Goal: Check status: Check status

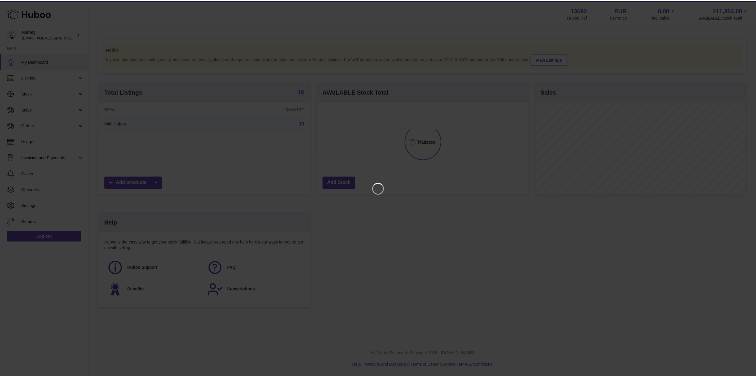
scroll to position [93, 213]
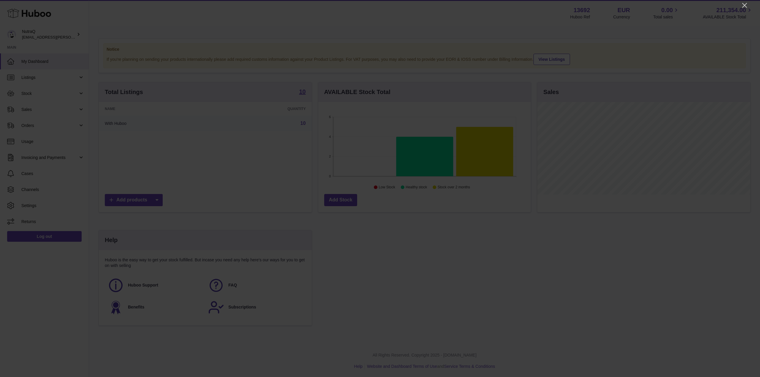
click at [744, 5] on icon "Close" at bounding box center [744, 5] width 7 height 7
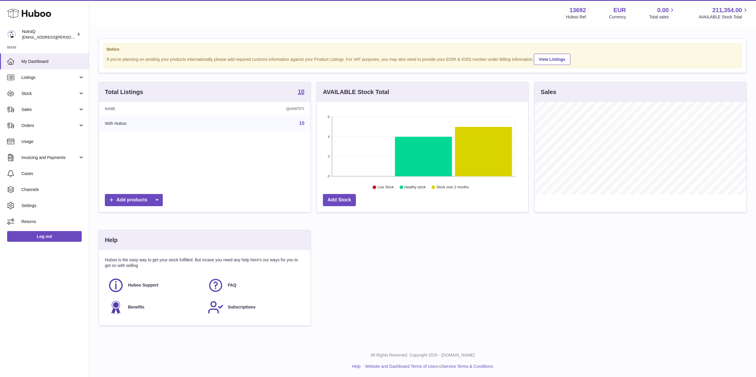
scroll to position [296868, 296749]
click at [53, 107] on span "Sales" at bounding box center [49, 110] width 57 height 6
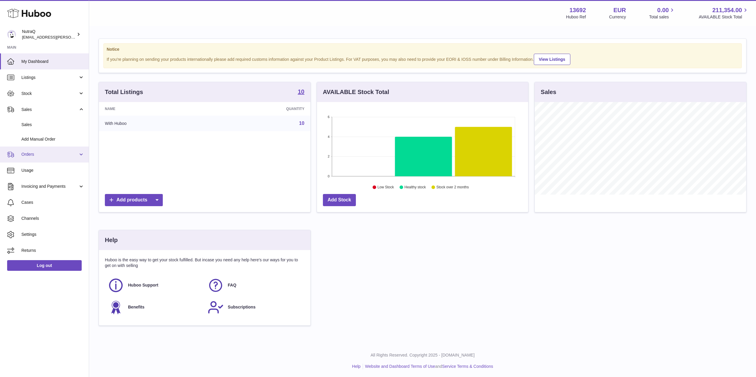
click at [53, 152] on span "Orders" at bounding box center [49, 155] width 57 height 6
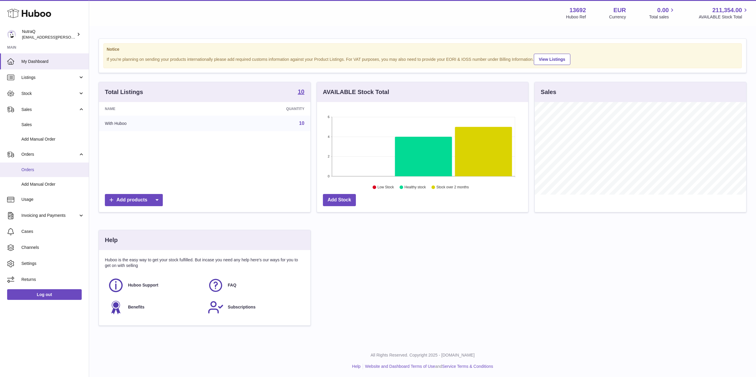
click at [60, 169] on span "Orders" at bounding box center [52, 170] width 63 height 6
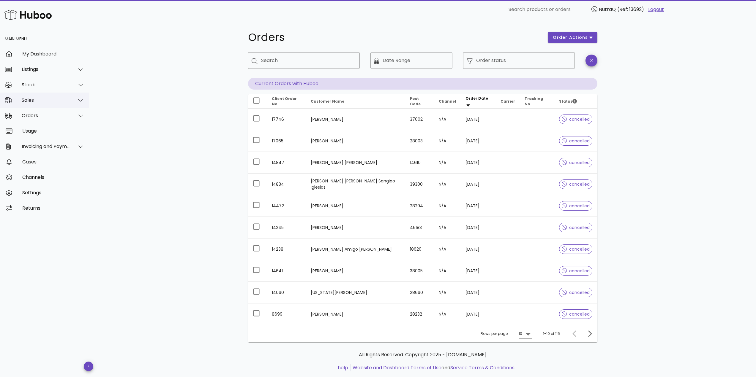
click at [52, 96] on div "Sales" at bounding box center [44, 100] width 89 height 15
click at [53, 114] on div "Sales" at bounding box center [52, 115] width 63 height 6
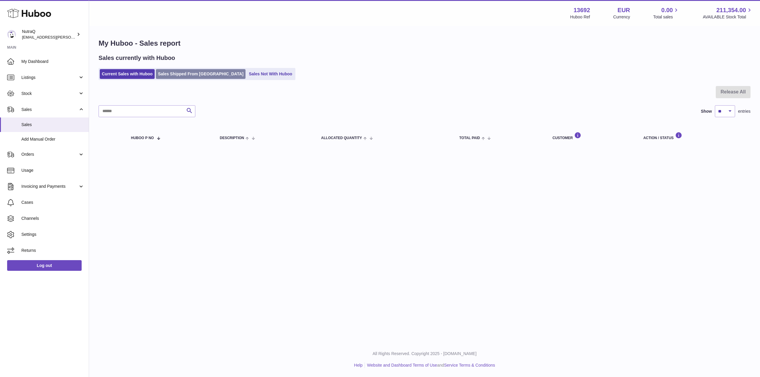
click at [191, 73] on link "Sales Shipped From Huboo" at bounding box center [201, 74] width 90 height 10
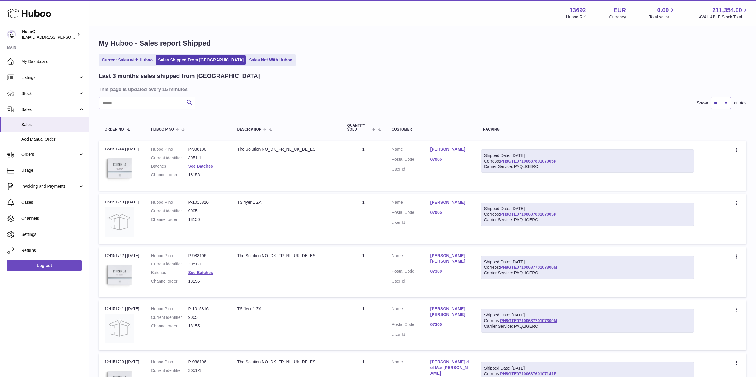
click at [157, 103] on input "text" at bounding box center [147, 103] width 97 height 12
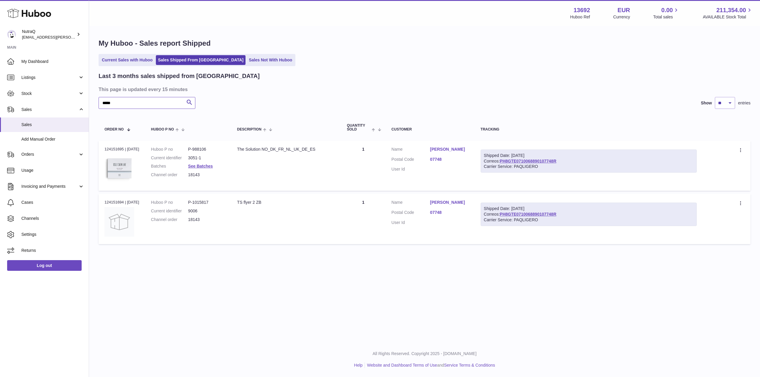
click at [125, 101] on input "*****" at bounding box center [147, 103] width 97 height 12
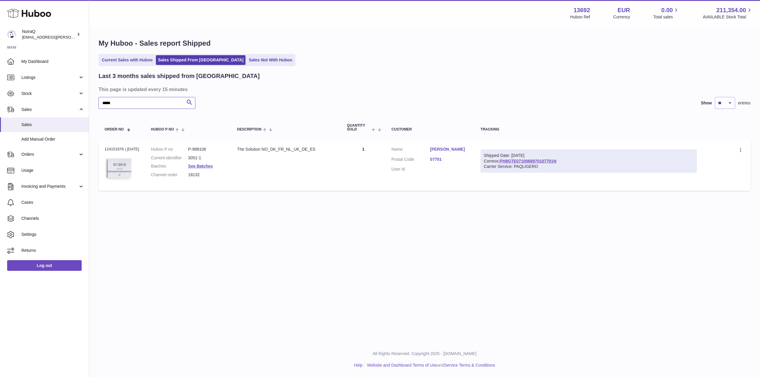
type input "*****"
